Goal: Information Seeking & Learning: Learn about a topic

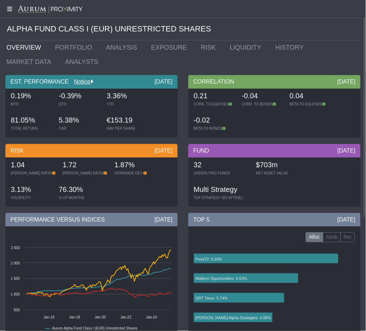
click at [12, 6] on icon at bounding box center [9, 9] width 18 height 6
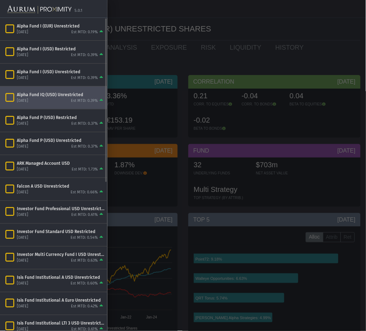
click at [44, 91] on div "Alpha Fund IQ (USD) Unrestricted [DATE] Est MTD: 0.39%" at bounding box center [53, 98] width 107 height 23
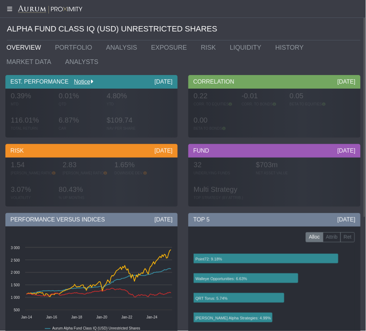
click at [6, 4] on div at bounding box center [183, 9] width 366 height 18
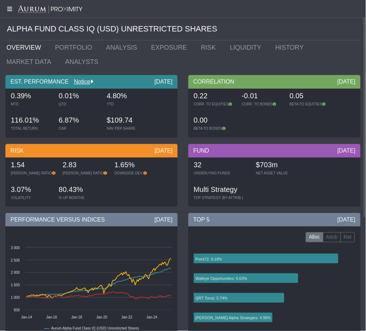
click at [10, 6] on icon at bounding box center [9, 9] width 18 height 6
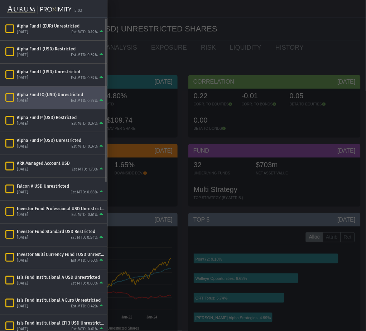
click at [64, 96] on div "Alpha Fund IQ (USD) Unrestricted" at bounding box center [61, 95] width 88 height 6
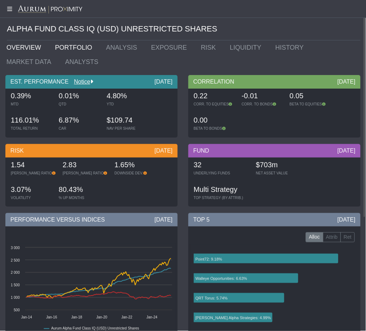
click at [65, 49] on link "PORTFOLIO" at bounding box center [75, 47] width 51 height 14
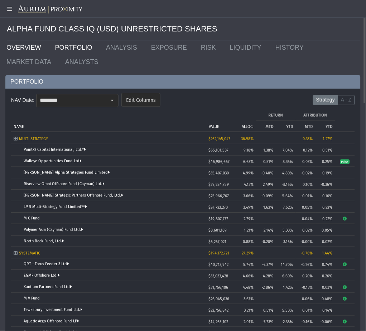
click at [21, 46] on link "OVERVIEW" at bounding box center [25, 47] width 49 height 14
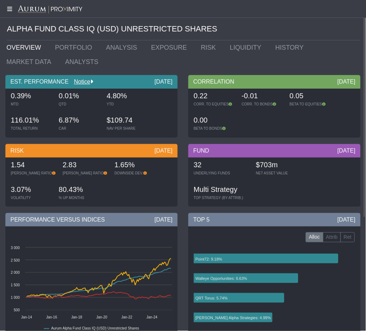
click at [8, 9] on icon at bounding box center [9, 9] width 18 height 6
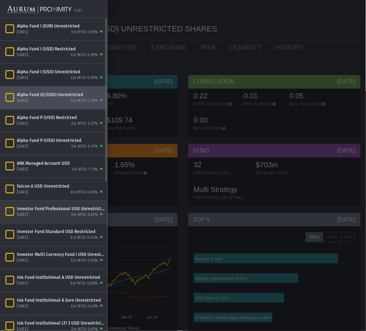
scroll to position [102, 0]
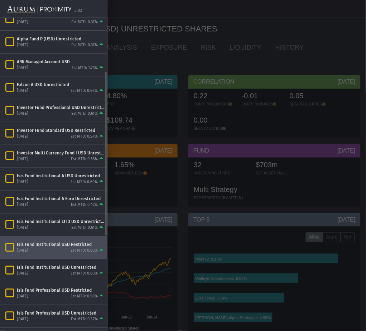
click at [54, 245] on div "Isis Fund Institutional USD Restricted" at bounding box center [61, 245] width 88 height 6
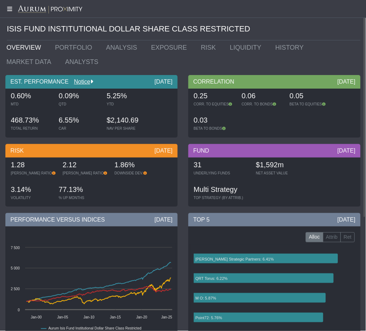
click at [9, 9] on icon at bounding box center [9, 9] width 18 height 6
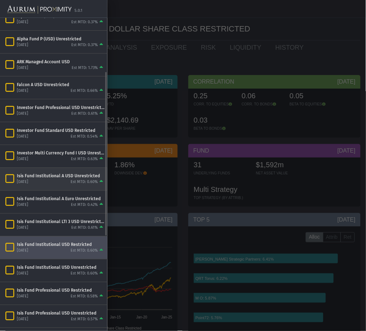
click at [56, 178] on div "Isis Fund Institutional A USD Unrestricted" at bounding box center [61, 176] width 88 height 6
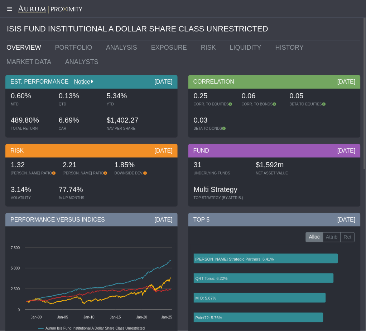
click at [10, 9] on icon at bounding box center [9, 9] width 18 height 6
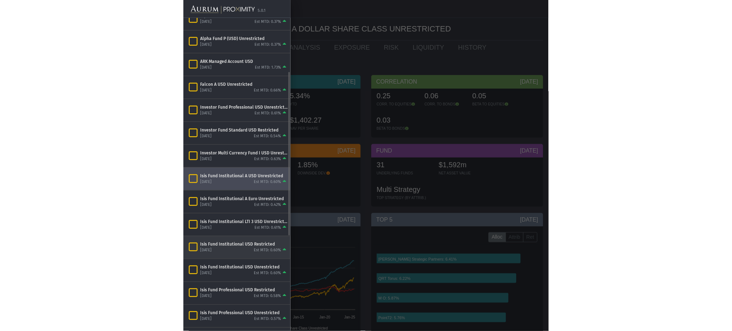
scroll to position [102, 0]
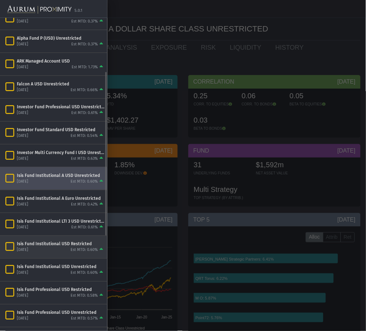
click at [63, 244] on div "Isis Fund Institutional USD Restricted" at bounding box center [61, 244] width 88 height 6
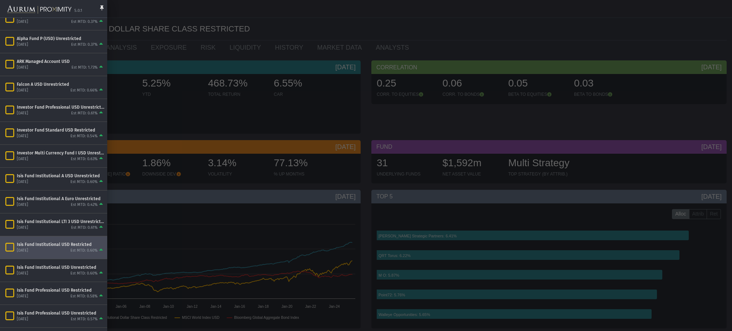
drag, startPoint x: 210, startPoint y: 53, endPoint x: 198, endPoint y: 53, distance: 11.8
click at [205, 53] on div at bounding box center [366, 165] width 732 height 331
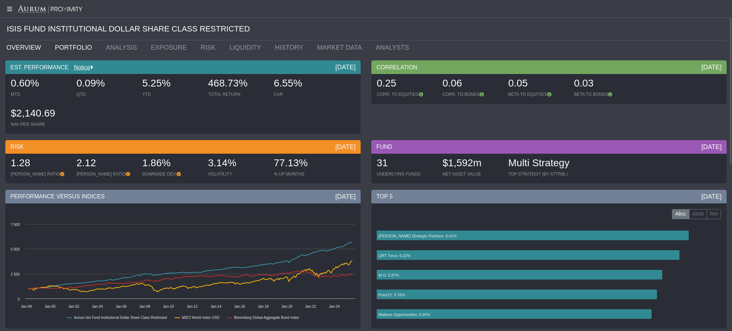
click at [68, 49] on link "PORTFOLIO" at bounding box center [75, 47] width 51 height 14
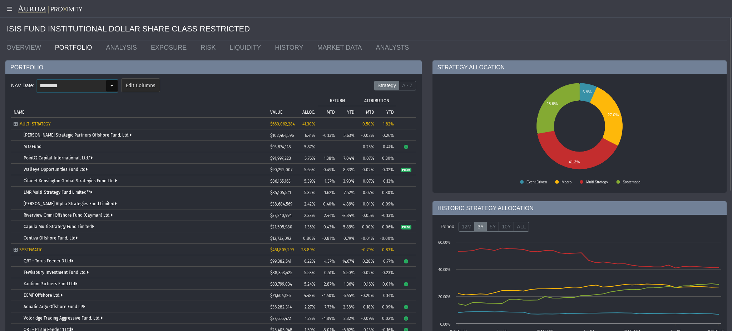
click at [109, 80] on div "Select" at bounding box center [111, 85] width 11 height 11
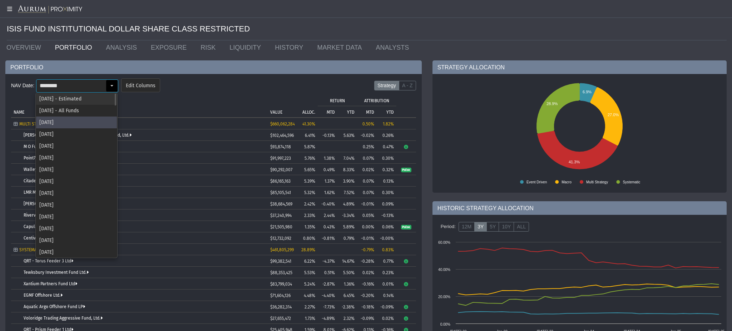
click at [108, 94] on div "[DATE] - Estimated" at bounding box center [76, 99] width 81 height 12
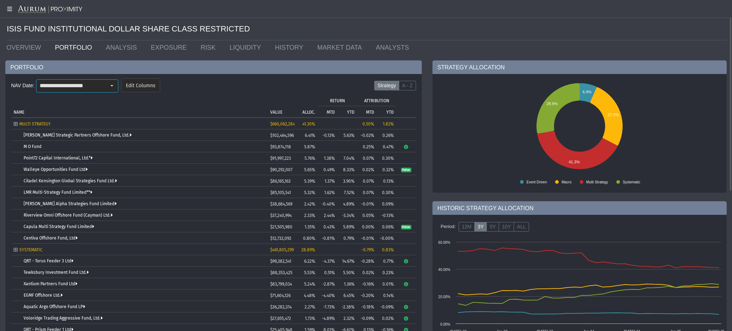
type input "**********"
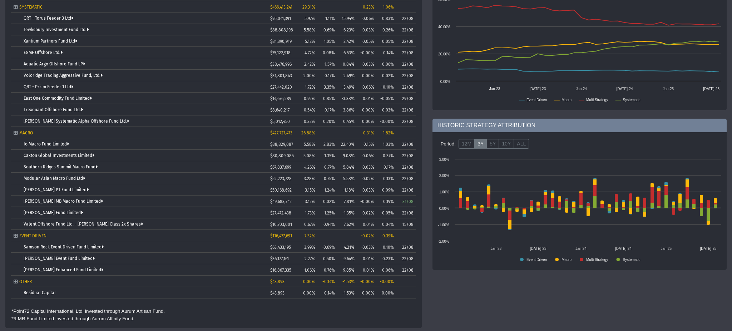
scroll to position [39, 0]
